Goal: Task Accomplishment & Management: Complete application form

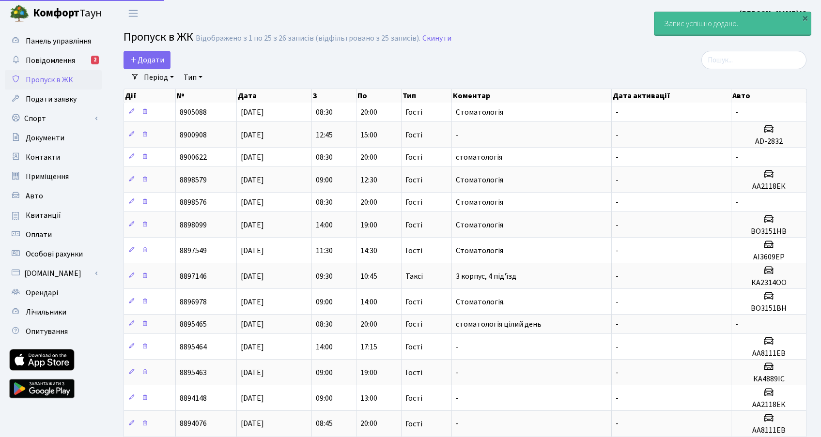
select select "25"
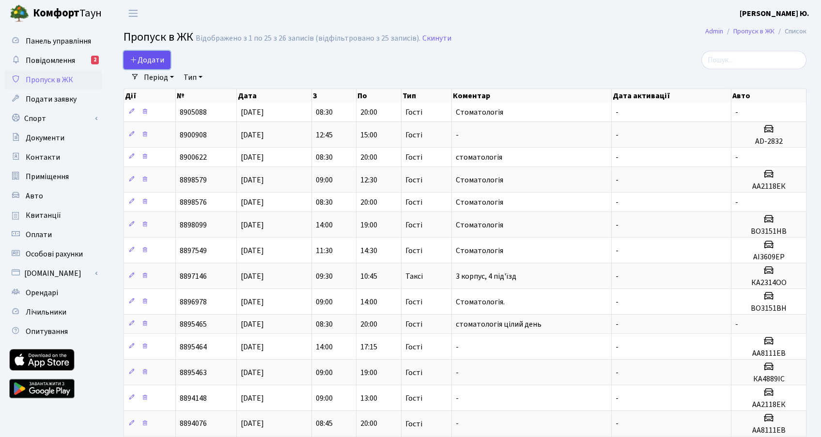
click at [166, 55] on link "Додати" at bounding box center [146, 60] width 47 height 18
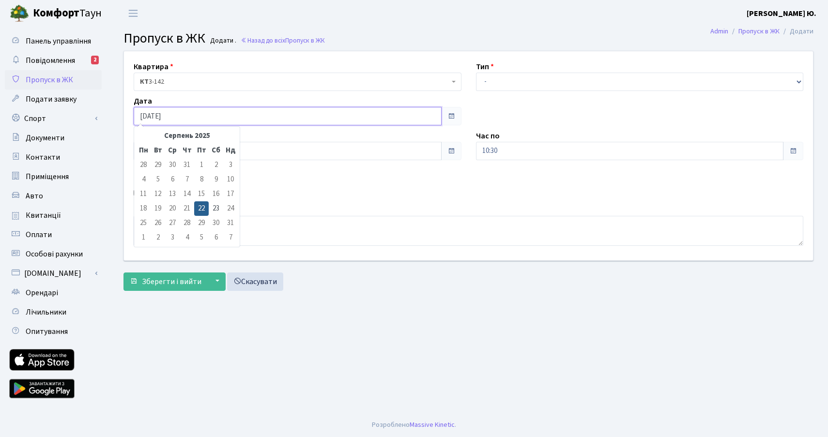
click at [211, 119] on input "[DATE]" at bounding box center [288, 116] width 308 height 18
click at [211, 211] on td "23" at bounding box center [216, 208] width 15 height 15
type input "23.08.2025"
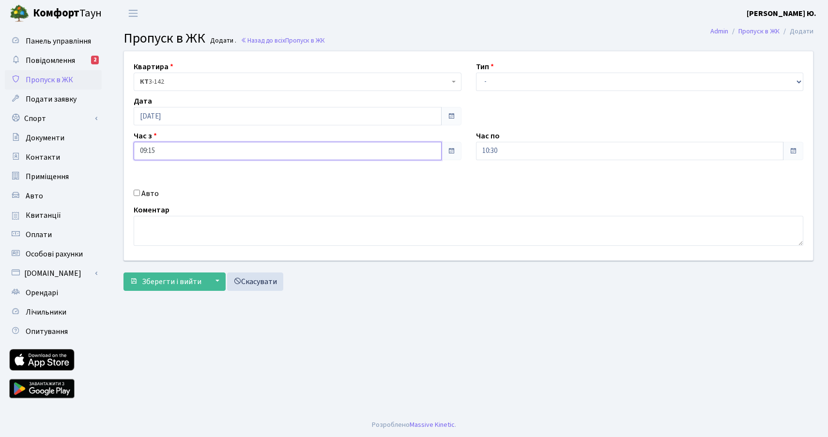
click at [159, 150] on input "09:15" at bounding box center [288, 151] width 308 height 18
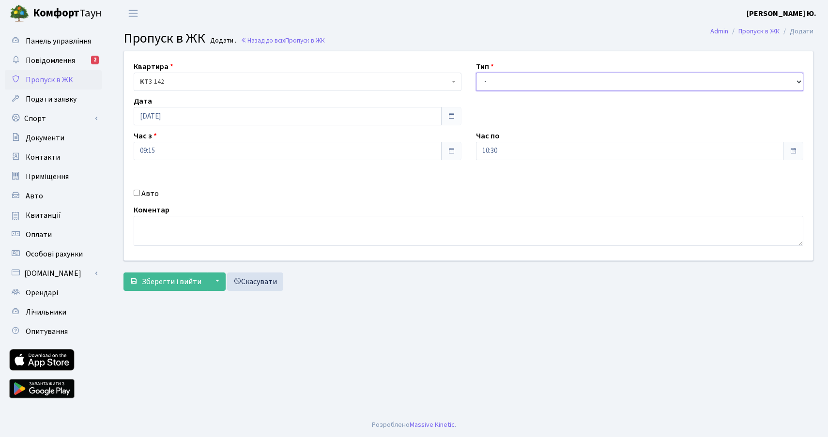
drag, startPoint x: 491, startPoint y: 75, endPoint x: 491, endPoint y: 82, distance: 6.8
click at [491, 75] on select "- Доставка Таксі Гості Сервіс" at bounding box center [640, 82] width 328 height 18
select select "3"
click at [476, 73] on select "- Доставка Таксі Гості Сервіс" at bounding box center [640, 82] width 328 height 18
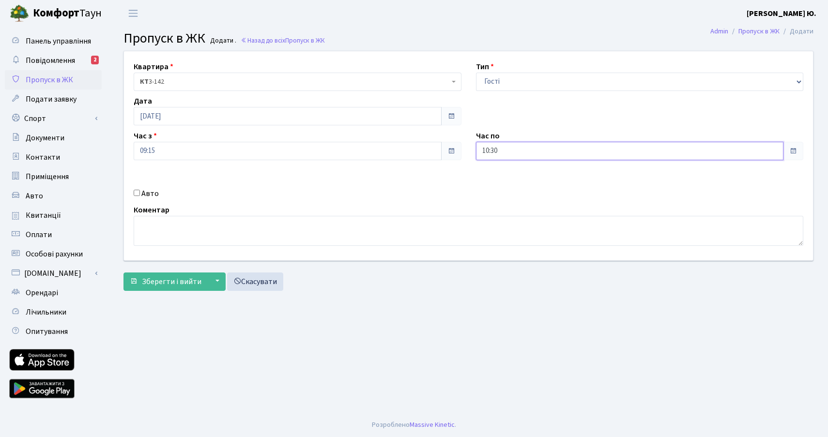
click at [500, 148] on input "10:30" at bounding box center [630, 151] width 308 height 18
click at [499, 187] on icon at bounding box center [503, 184] width 26 height 26
click at [498, 187] on icon at bounding box center [503, 184] width 26 height 26
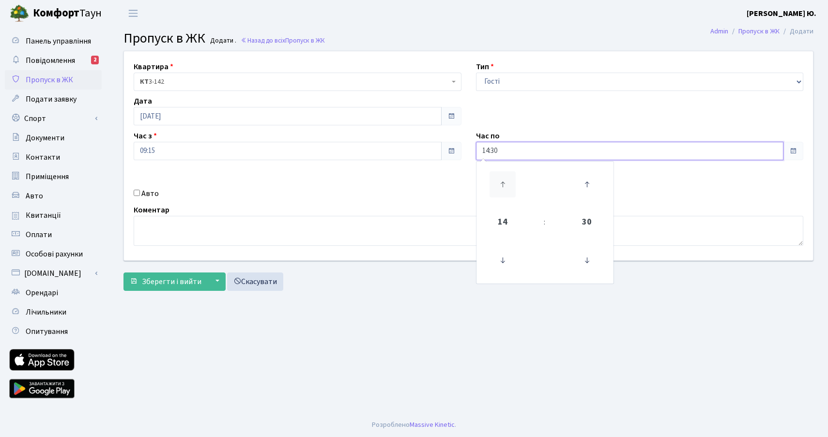
click at [498, 187] on icon at bounding box center [503, 184] width 26 height 26
click at [585, 263] on icon at bounding box center [587, 260] width 26 height 26
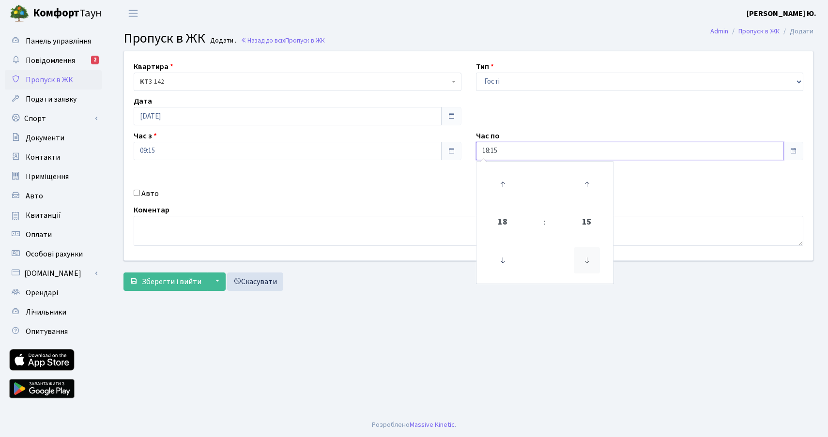
click at [585, 263] on icon at bounding box center [587, 260] width 26 height 26
type input "18:00"
click at [336, 230] on textarea at bounding box center [469, 231] width 670 height 30
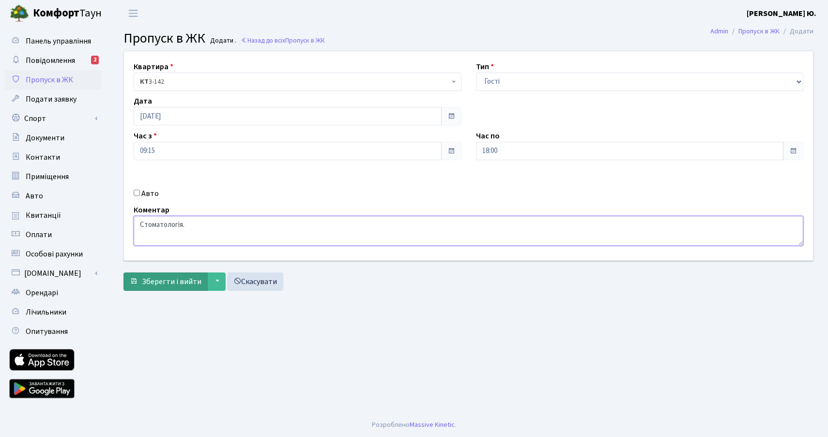
type textarea "Стоматологія."
click at [170, 287] on span "Зберегти і вийти" at bounding box center [172, 281] width 60 height 11
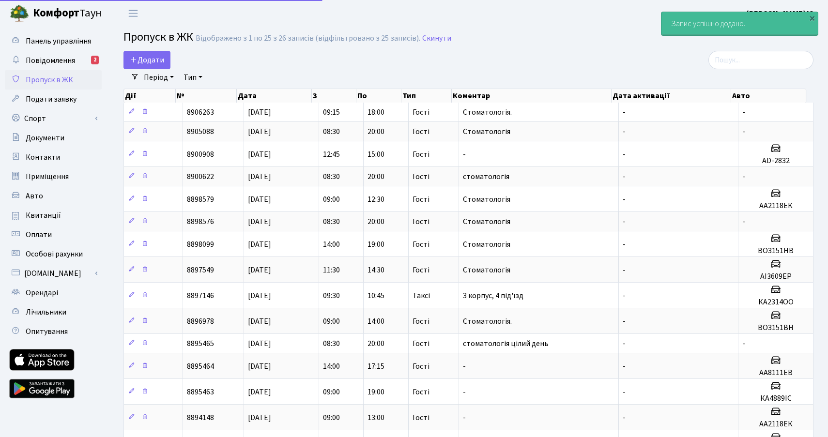
select select "25"
